Goal: Check status: Check status

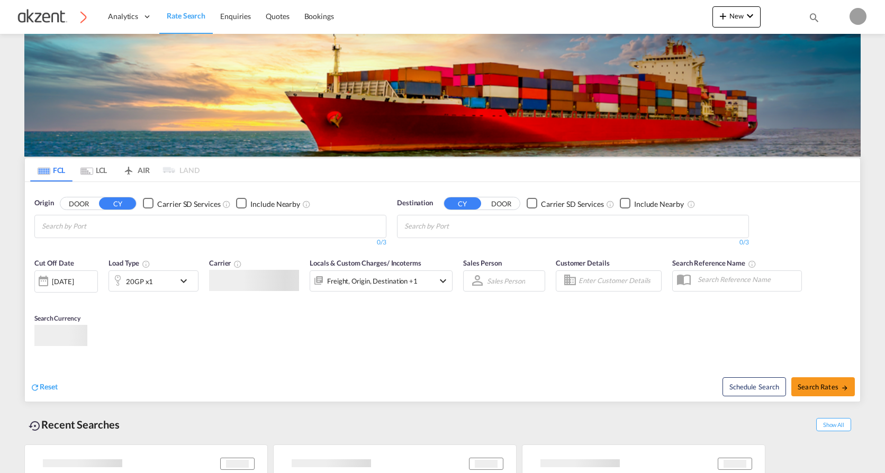
type input "[EMAIL_ADDRESS][DOMAIN_NAME]"
click at [477, 258] on body "Analytics Dashboard Rate Search Enquiries Quotes Bookings" at bounding box center [442, 236] width 885 height 473
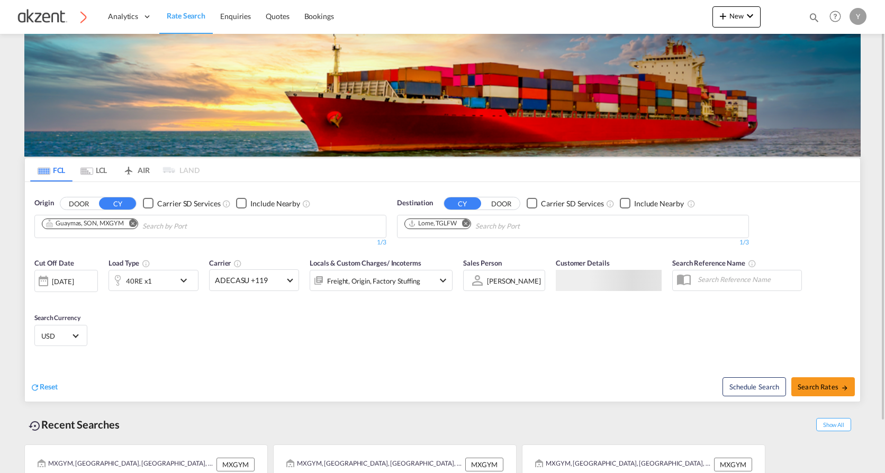
click at [808, 17] on md-icon "icon-magnify" at bounding box center [814, 18] width 12 height 12
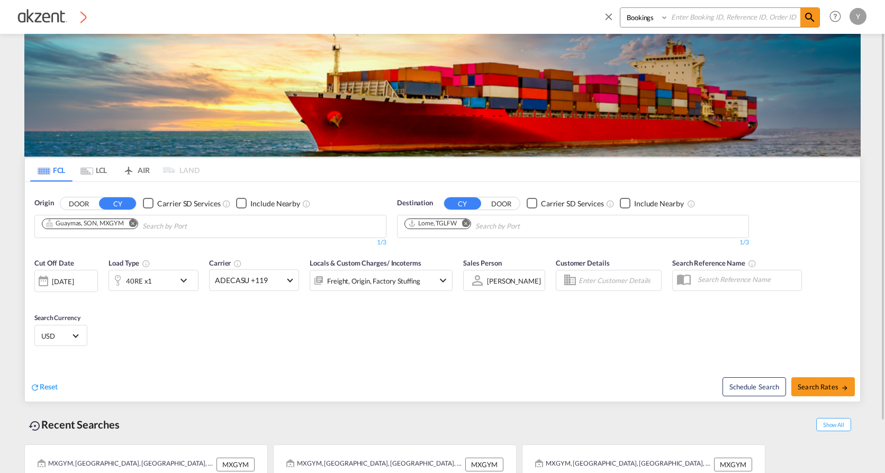
click at [647, 16] on select "Bookings Quotes Enquiries" at bounding box center [645, 17] width 50 height 19
select select "Quotes"
click at [620, 8] on select "Bookings Quotes Enquiries" at bounding box center [645, 17] width 50 height 19
click at [702, 18] on input at bounding box center [734, 17] width 132 height 19
paste input "AKZ000005644"
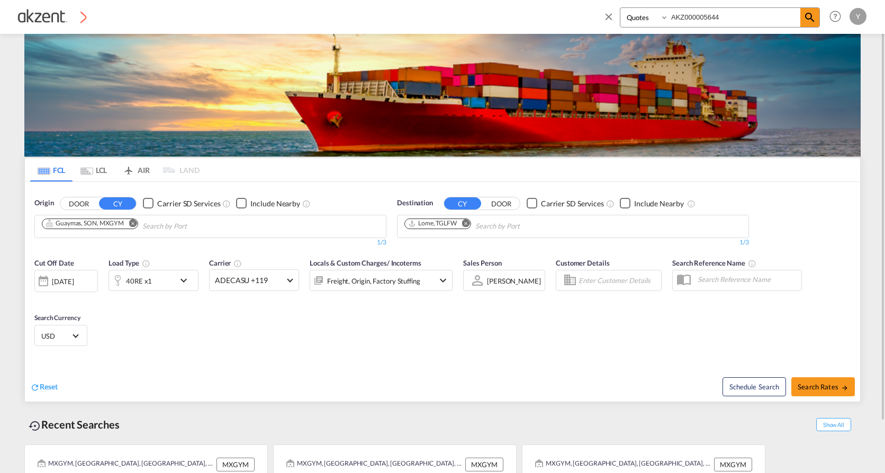
type input "AKZ000005644"
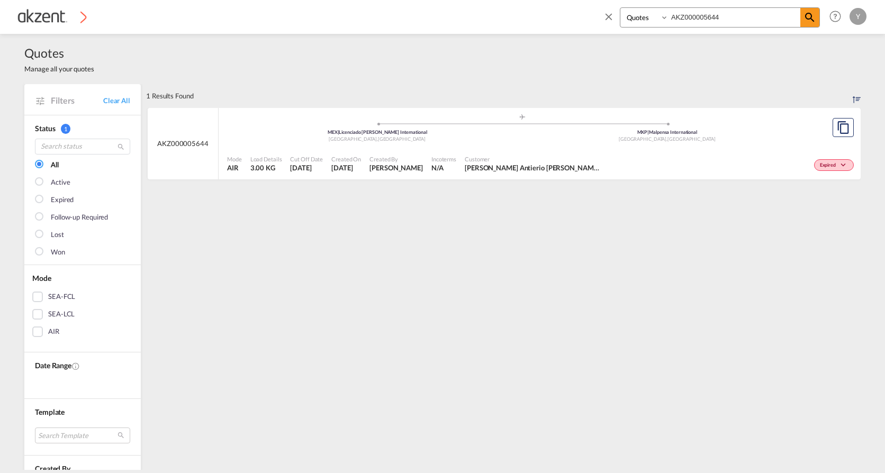
click at [678, 161] on div "Expired" at bounding box center [731, 164] width 250 height 26
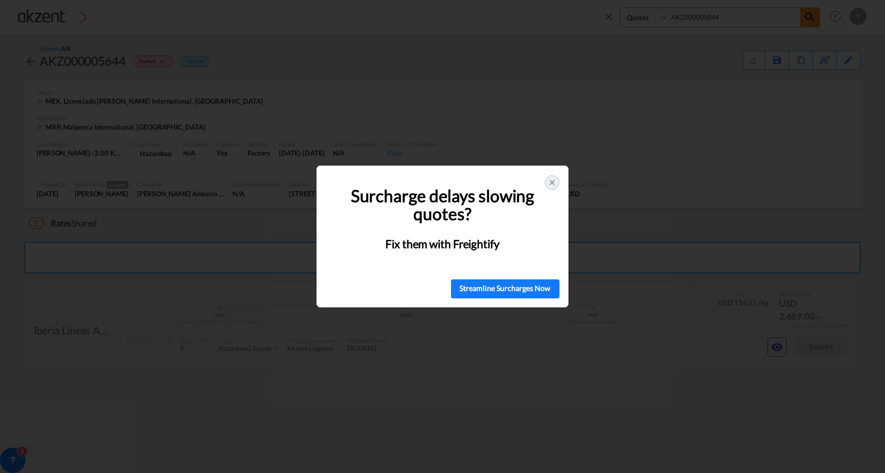
click at [555, 182] on icon at bounding box center [552, 182] width 8 height 8
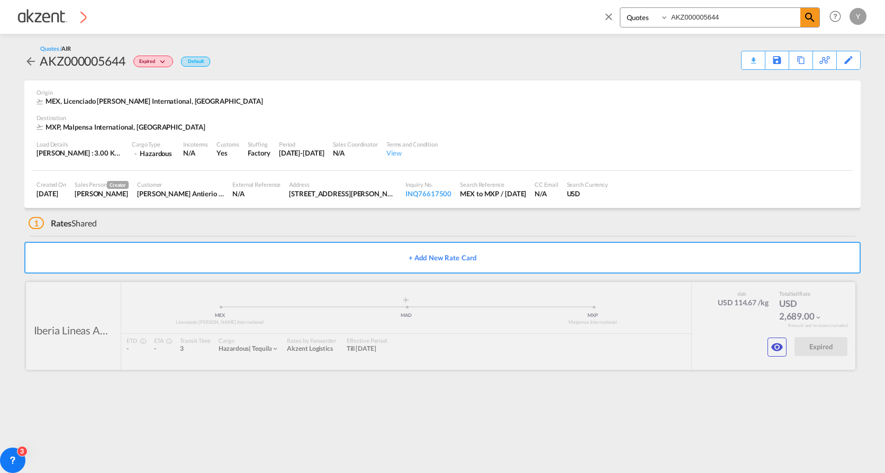
click at [775, 349] on md-icon "icon-eye" at bounding box center [776, 347] width 13 height 13
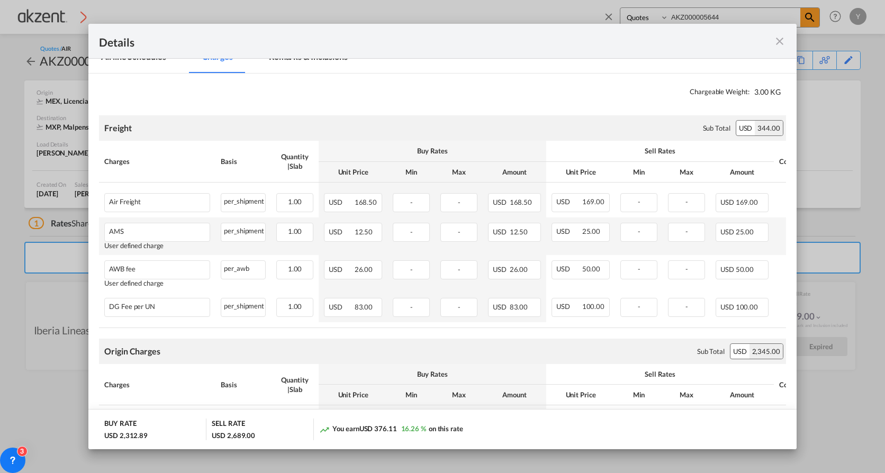
scroll to position [370, 0]
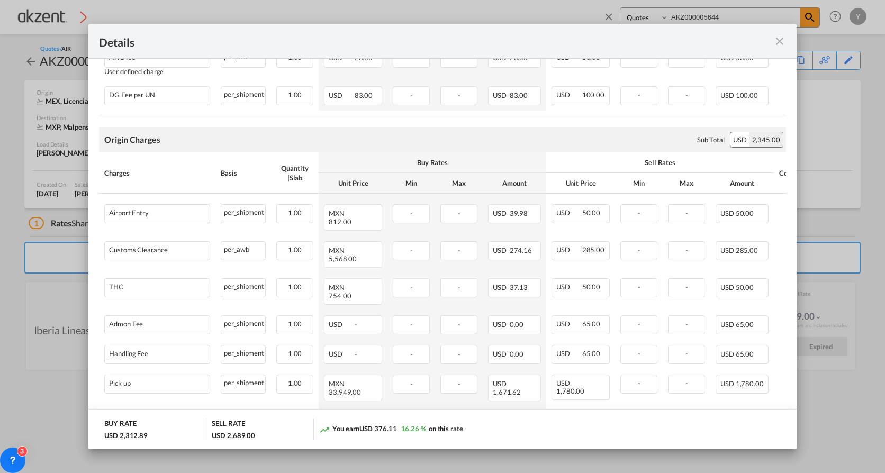
click at [781, 39] on md-icon "icon-close fg-AAA8AD m-0 cursor" at bounding box center [779, 41] width 13 height 13
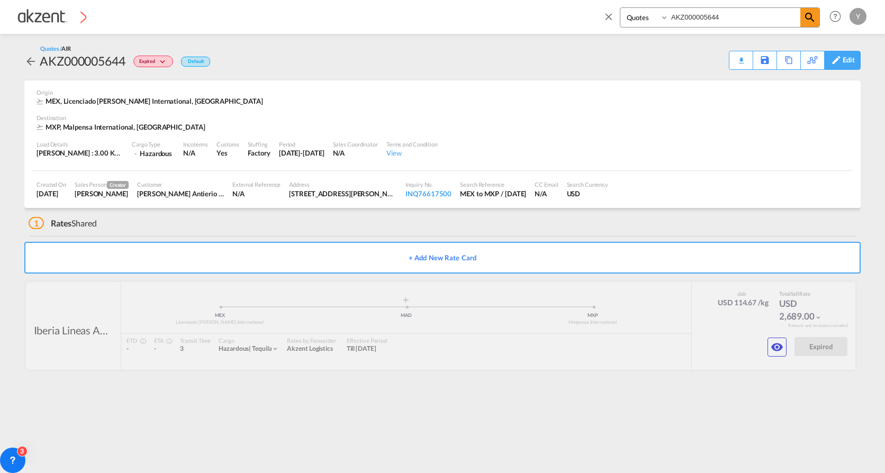
click at [845, 60] on div "Edit" at bounding box center [848, 60] width 12 height 18
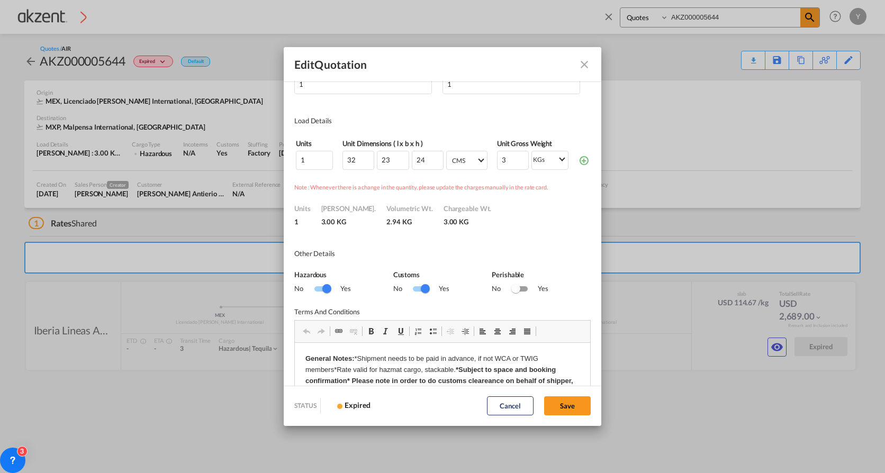
scroll to position [70, 0]
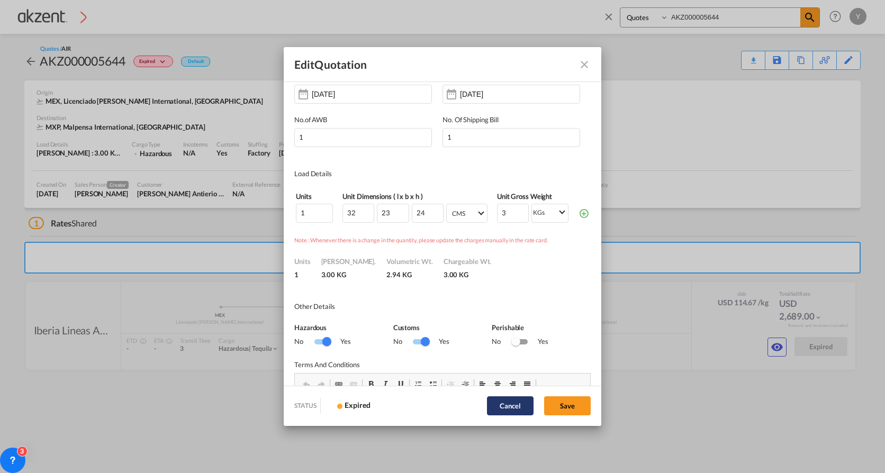
click at [528, 402] on button "Cancel" at bounding box center [510, 405] width 47 height 19
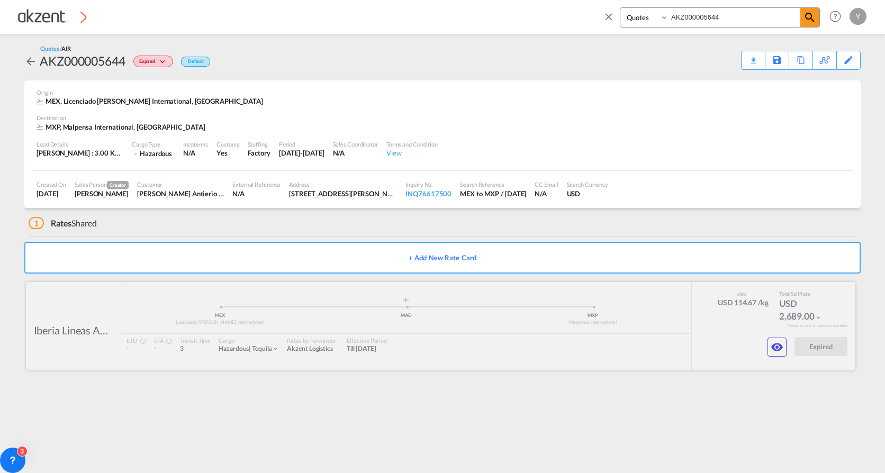
click at [773, 349] on md-icon "icon-eye" at bounding box center [776, 347] width 13 height 13
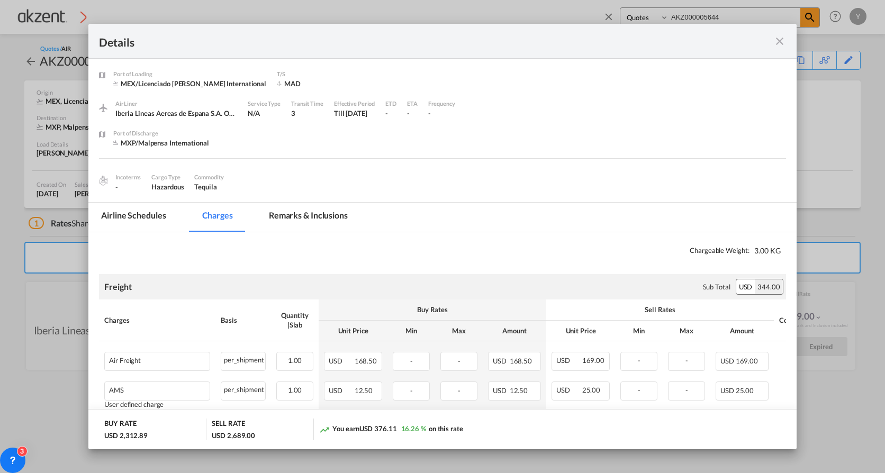
click at [782, 37] on md-icon "icon-close fg-AAA8AD m-0 cursor" at bounding box center [779, 41] width 13 height 13
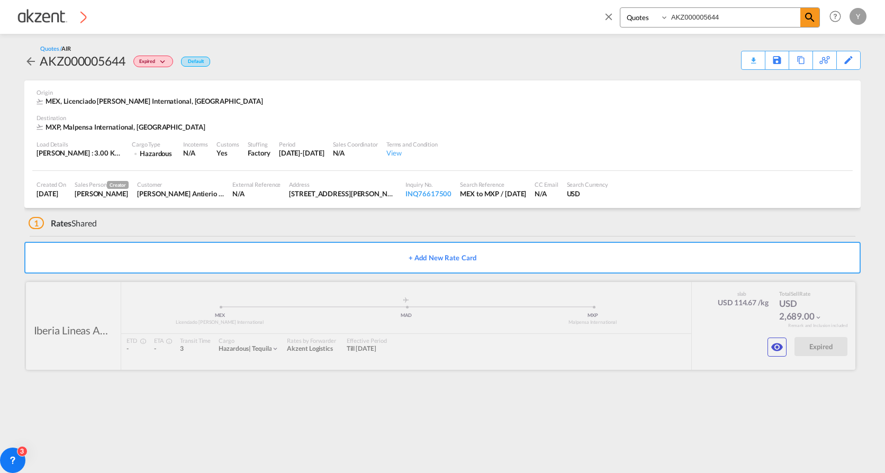
click at [550, 337] on div at bounding box center [440, 326] width 829 height 88
click at [767, 343] on div at bounding box center [440, 326] width 829 height 88
click at [776, 343] on md-icon "icon-eye" at bounding box center [776, 347] width 13 height 13
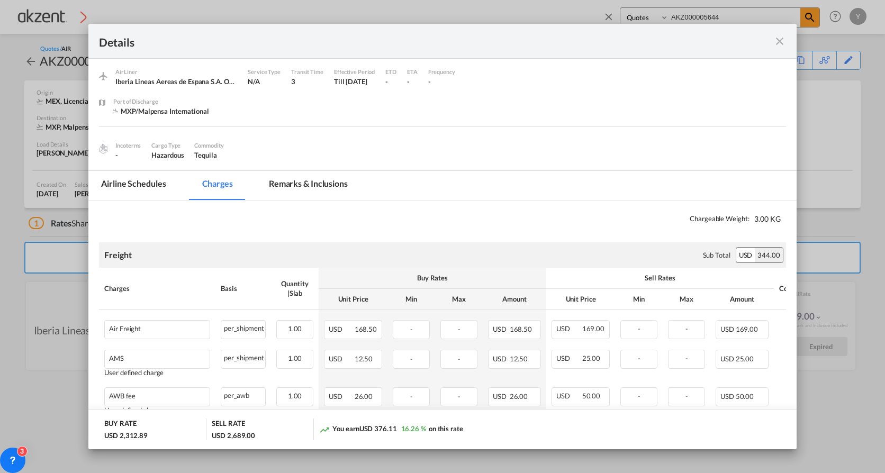
scroll to position [0, 0]
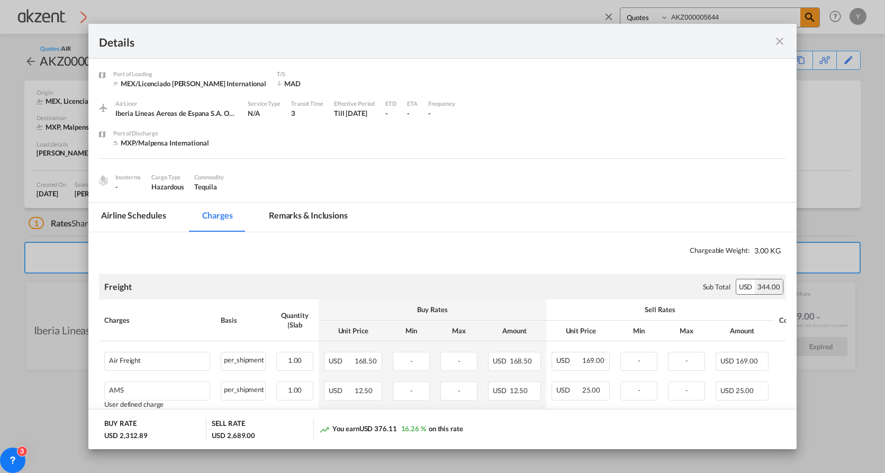
click at [781, 40] on md-icon "icon-close fg-AAA8AD m-0 cursor" at bounding box center [779, 41] width 13 height 13
